Goal: Transaction & Acquisition: Download file/media

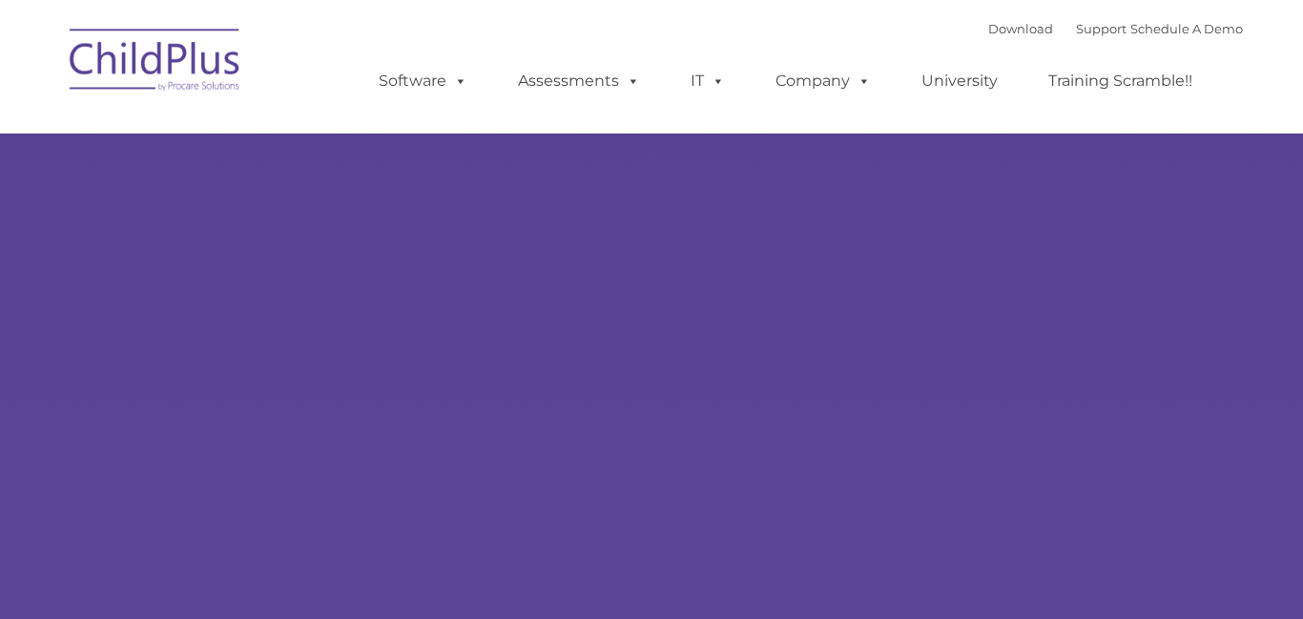
select select "MEDIUM"
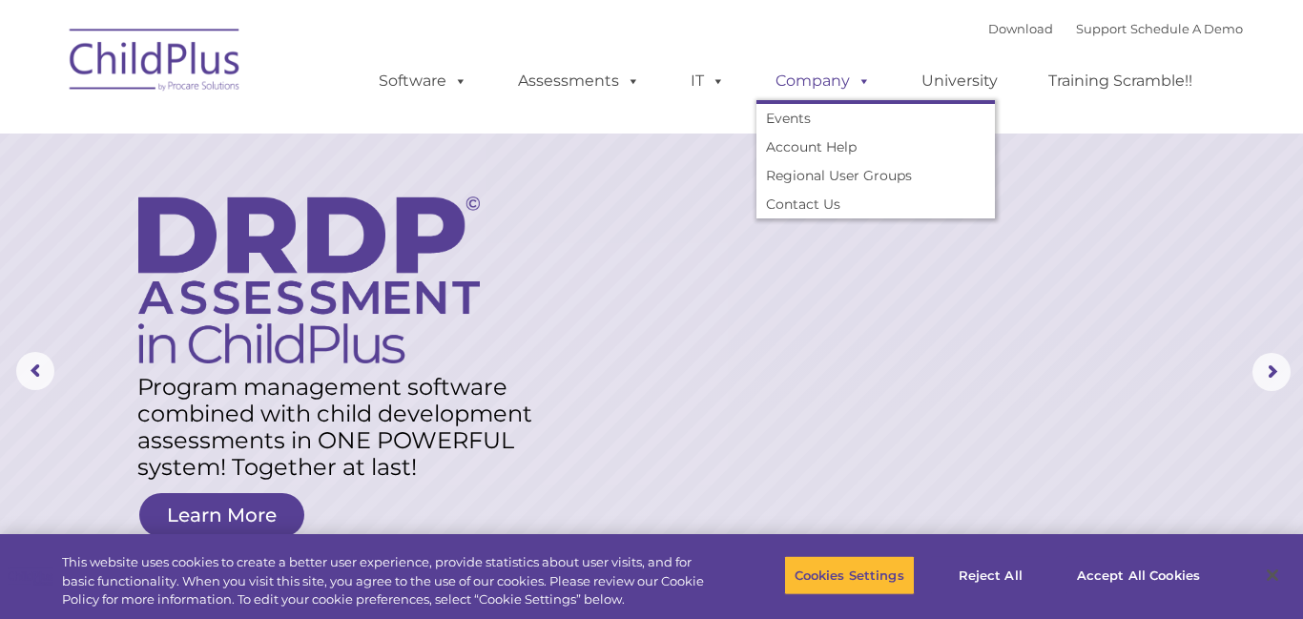
click at [845, 78] on link "Company" at bounding box center [823, 81] width 134 height 38
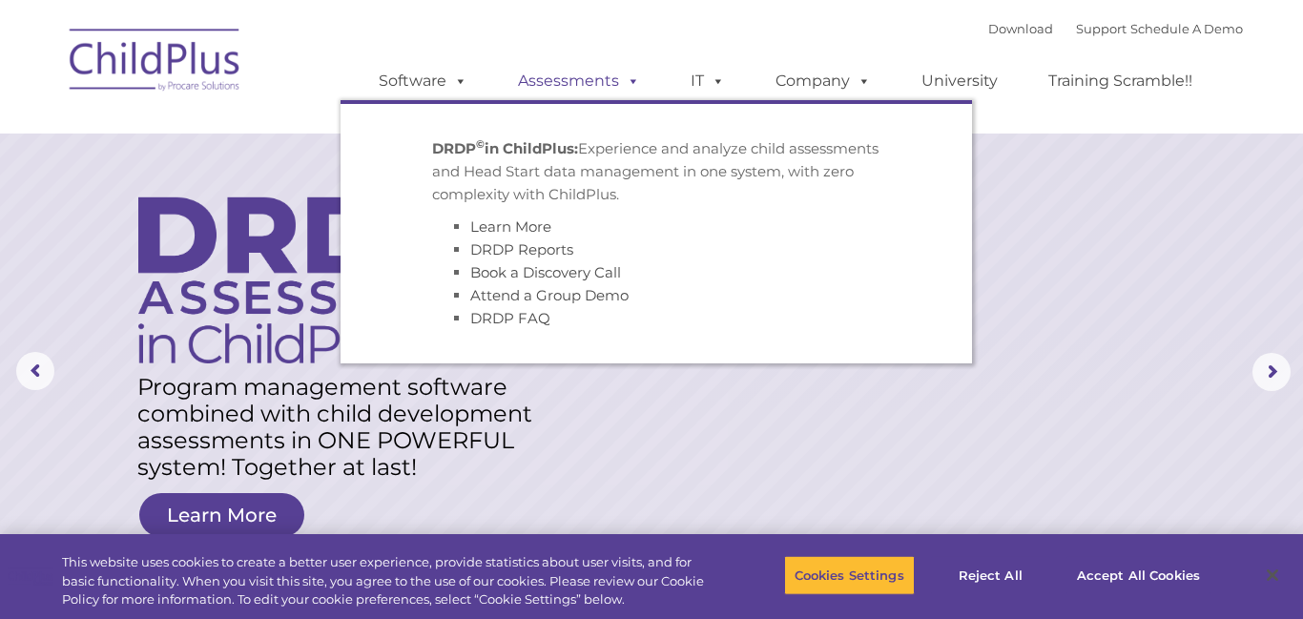
click at [619, 73] on span at bounding box center [629, 81] width 21 height 18
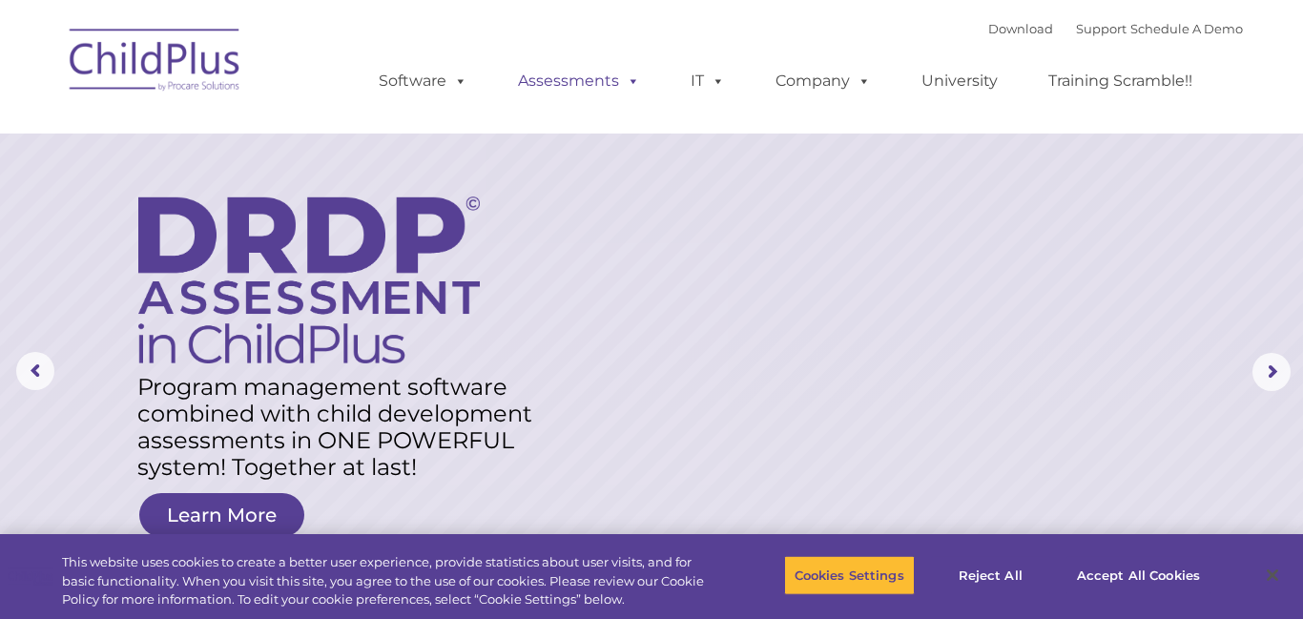
click at [619, 73] on span at bounding box center [629, 81] width 21 height 18
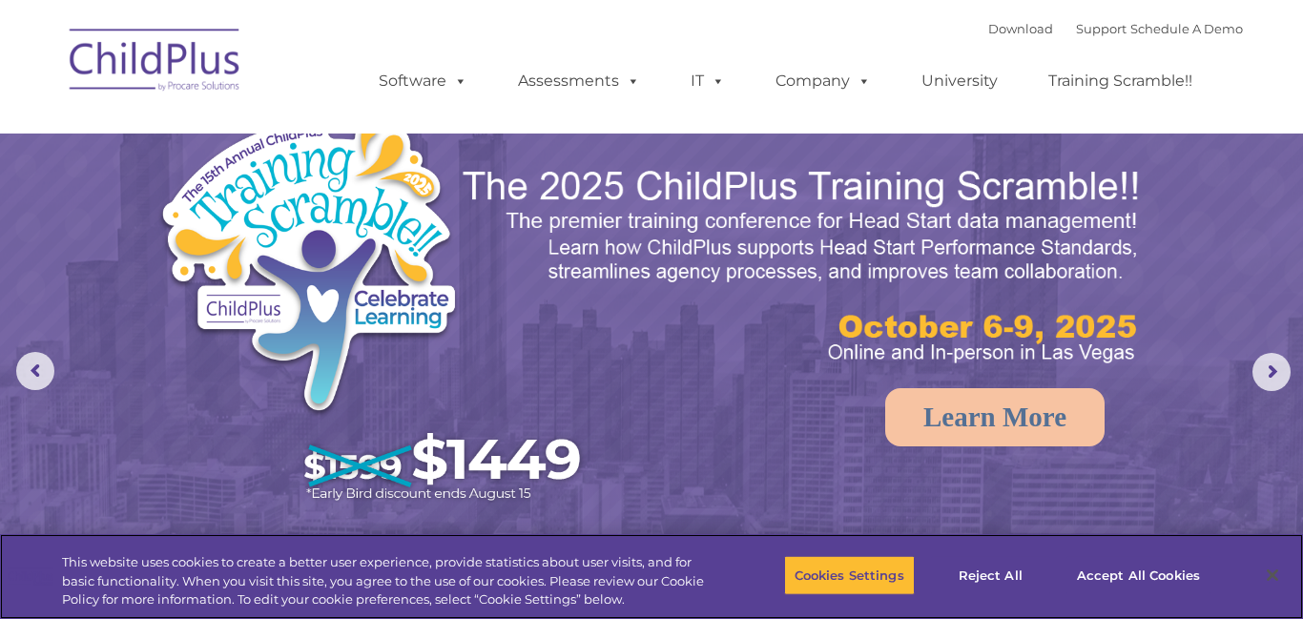
select select "MEDIUM"
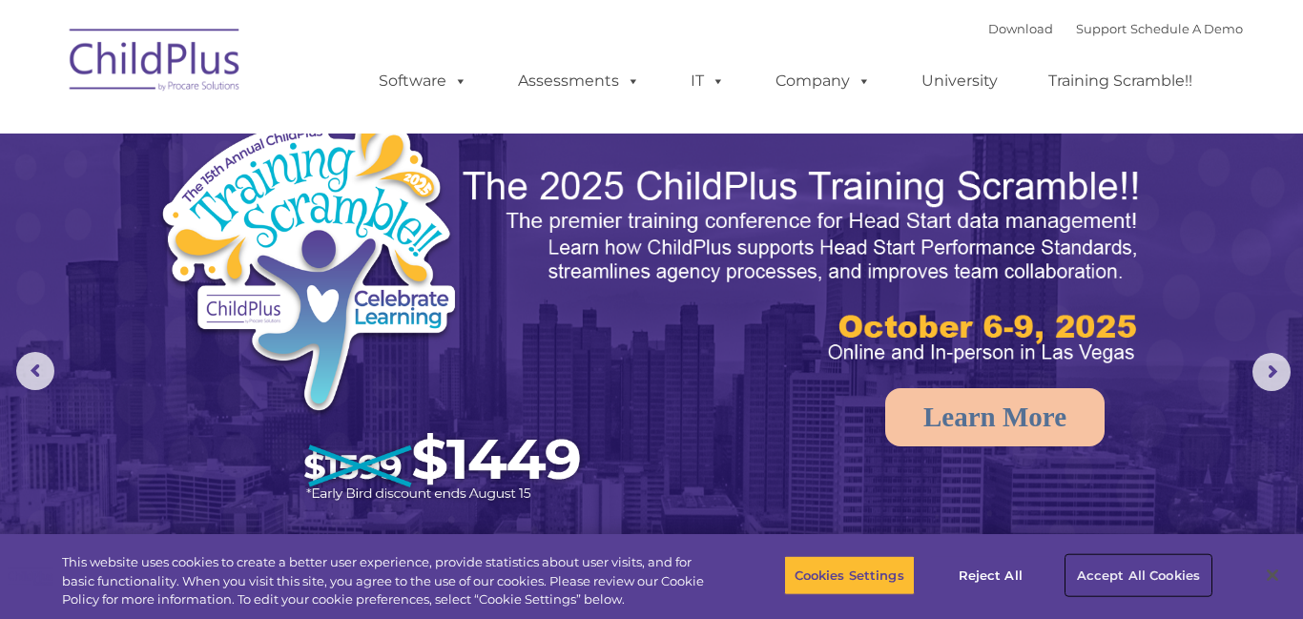
click at [1144, 580] on button "Accept All Cookies" at bounding box center [1138, 575] width 144 height 40
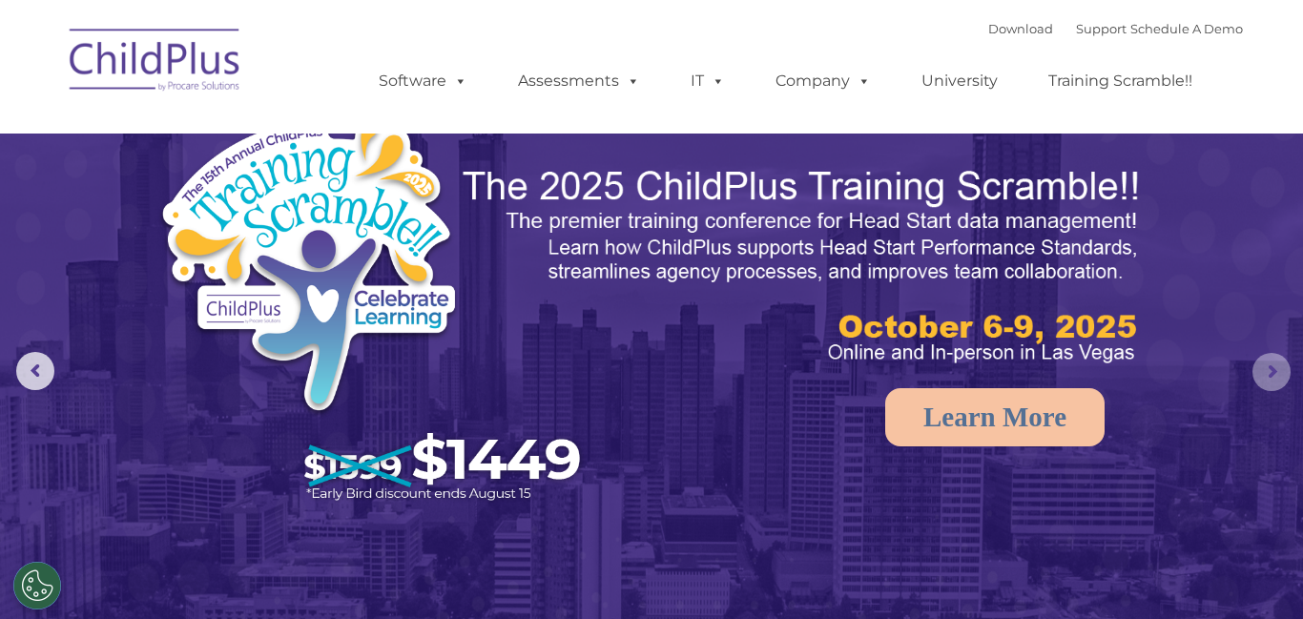
click at [1268, 376] on rs-arrow at bounding box center [1271, 372] width 38 height 38
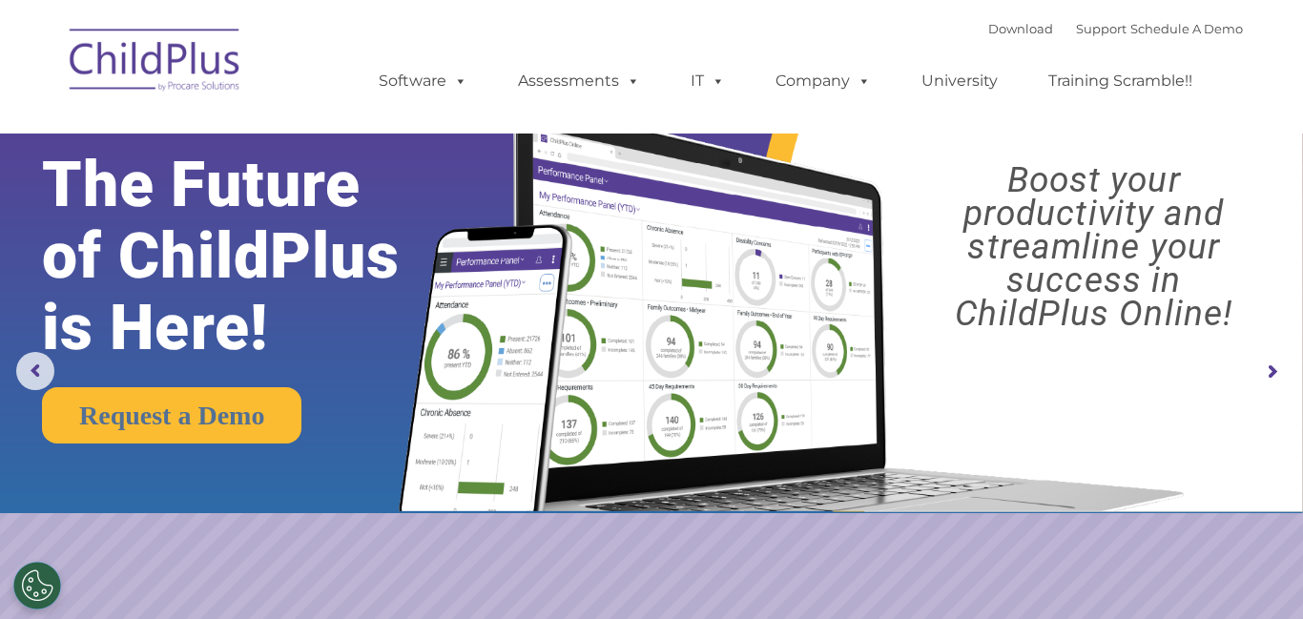
click at [1268, 376] on rs-arrow at bounding box center [1271, 372] width 38 height 38
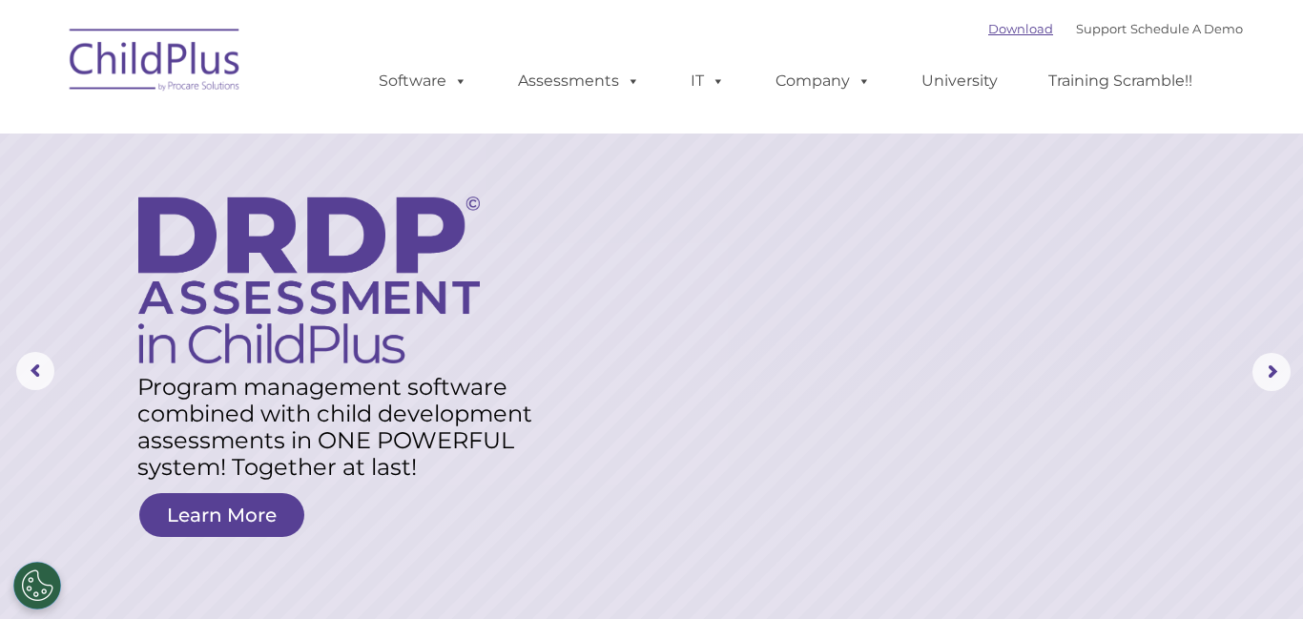
click at [999, 26] on link "Download" at bounding box center [1020, 28] width 65 height 15
